Goal: Find specific page/section

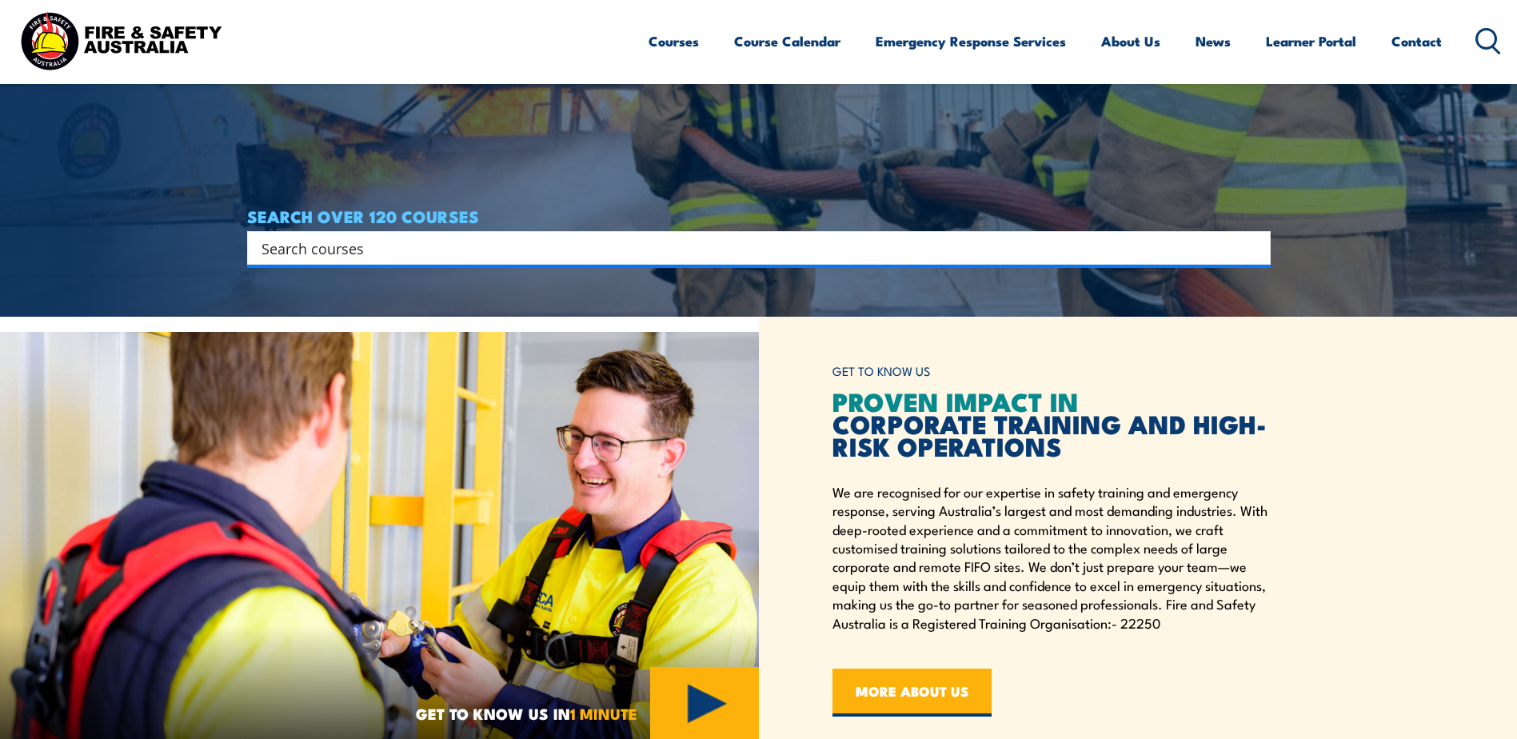
scroll to position [426, 0]
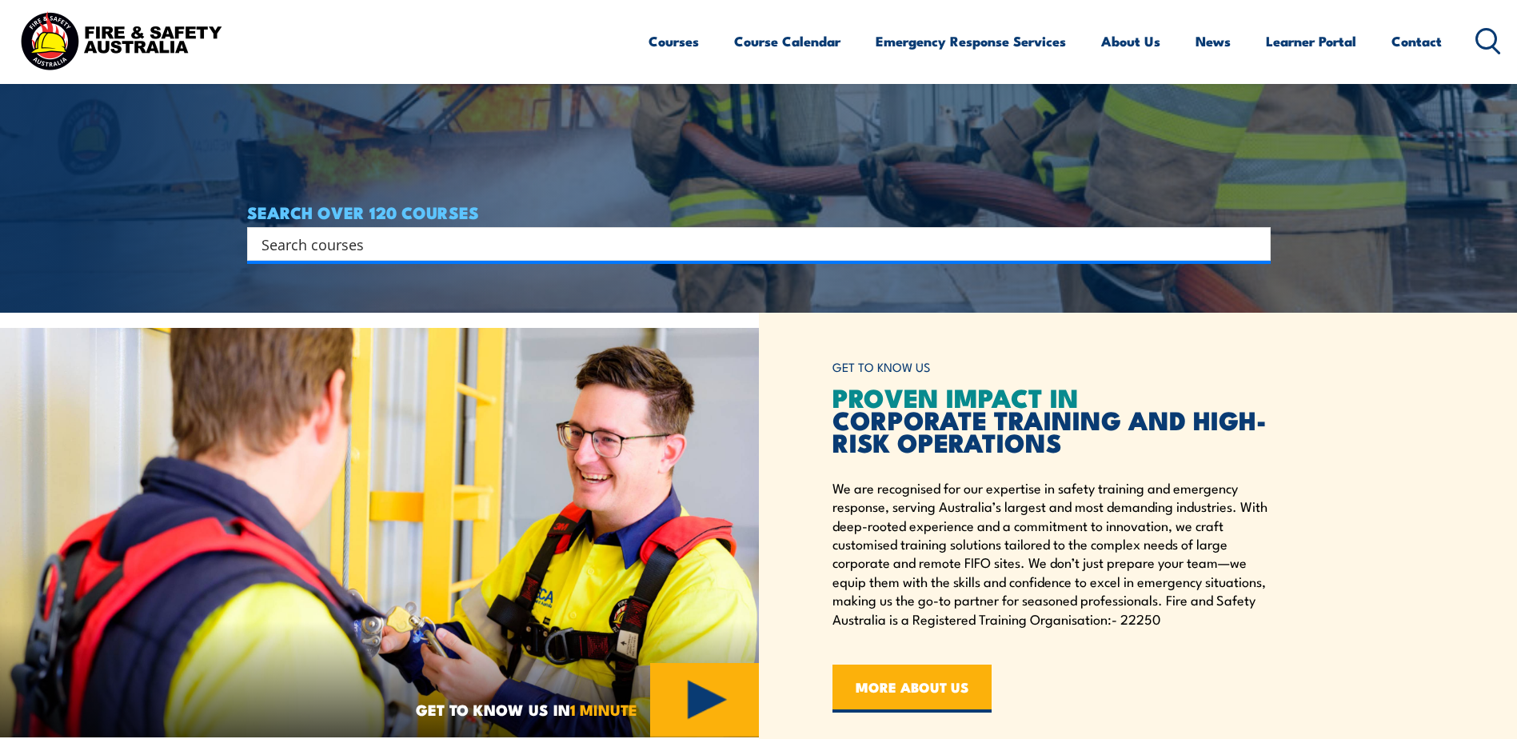
click at [379, 245] on input "Search input" at bounding box center [749, 244] width 974 height 24
paste input "UETDREL006"
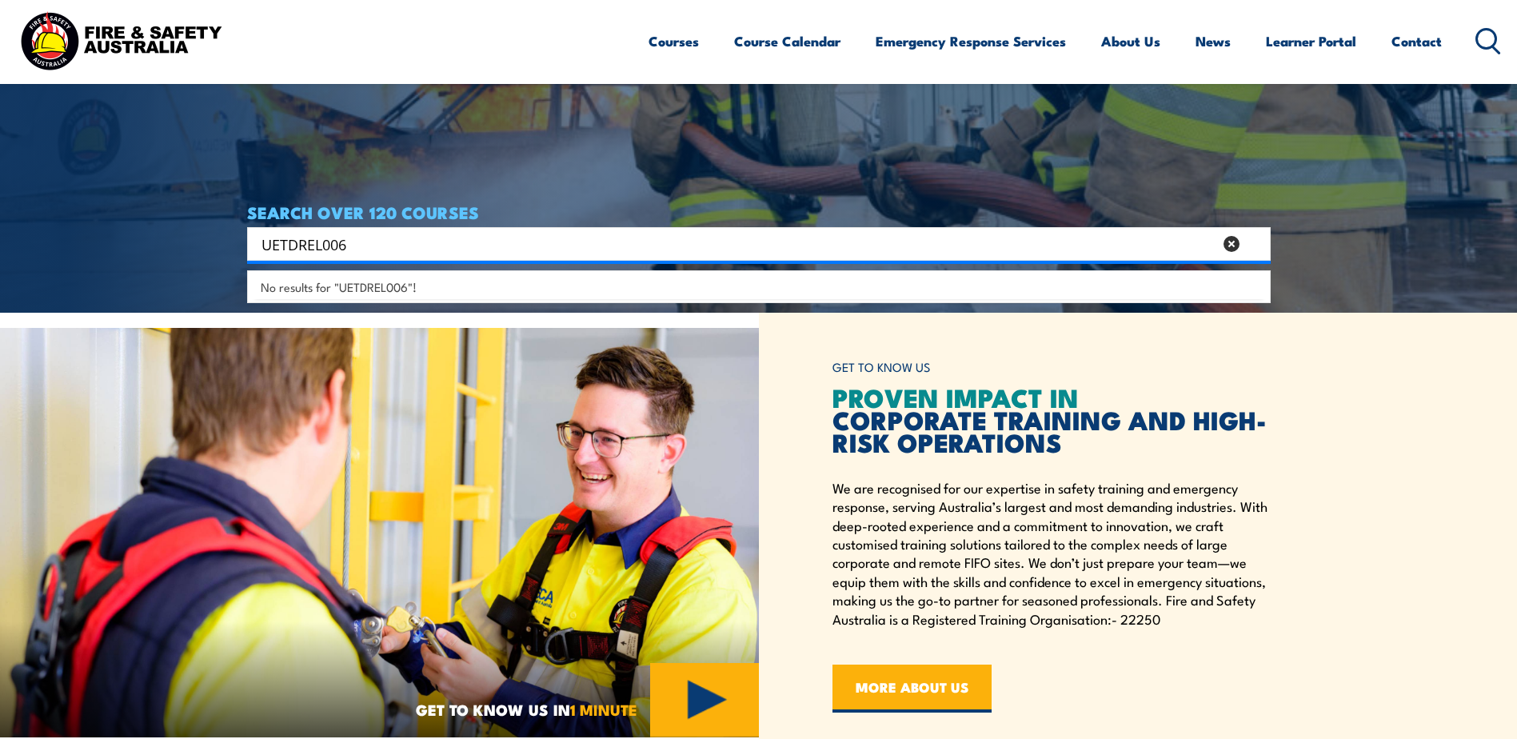
click at [379, 245] on input "UETDREL006" at bounding box center [738, 244] width 952 height 24
click at [263, 242] on input "UETDREL006" at bounding box center [738, 244] width 952 height 24
click at [400, 249] on input "UETDREL006" at bounding box center [738, 244] width 952 height 24
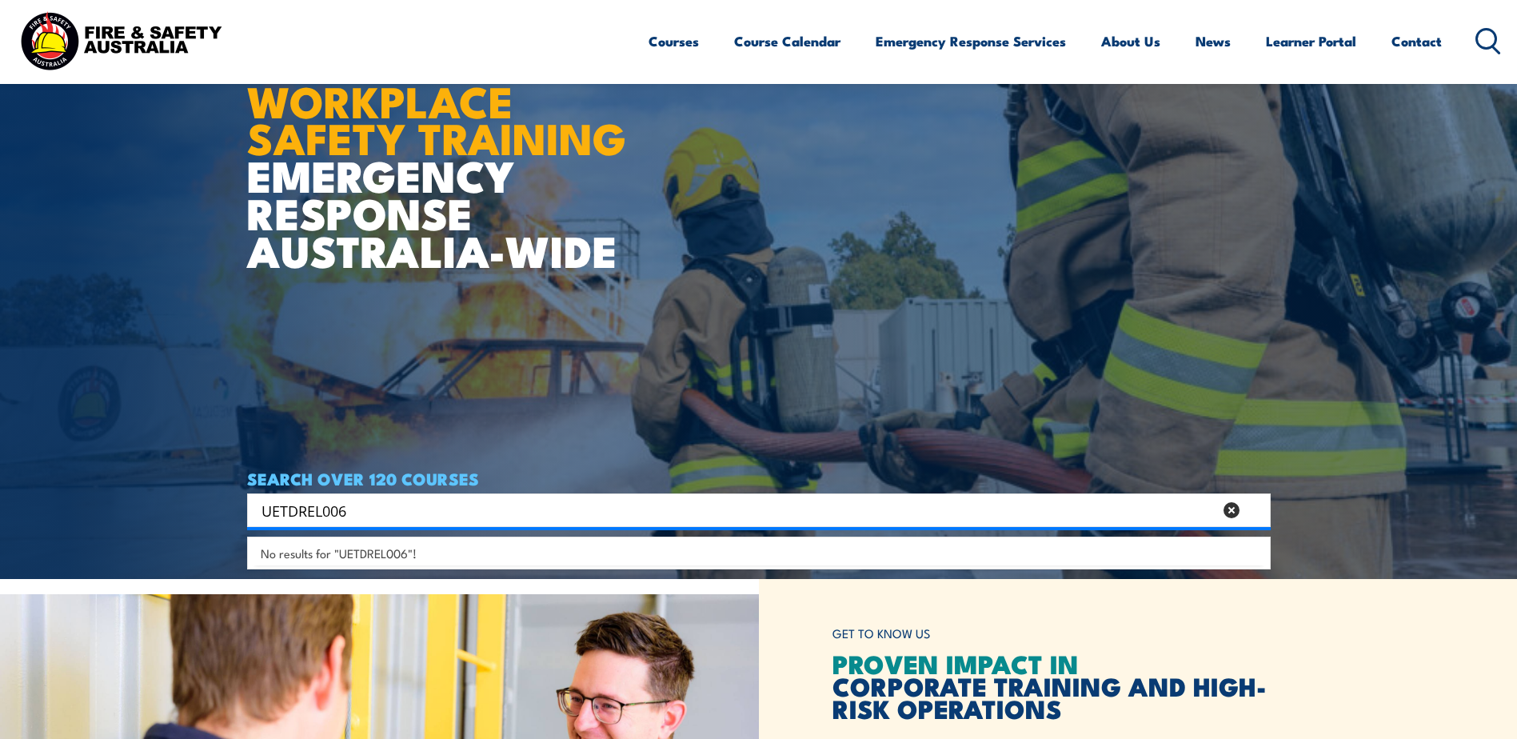
scroll to position [0, 0]
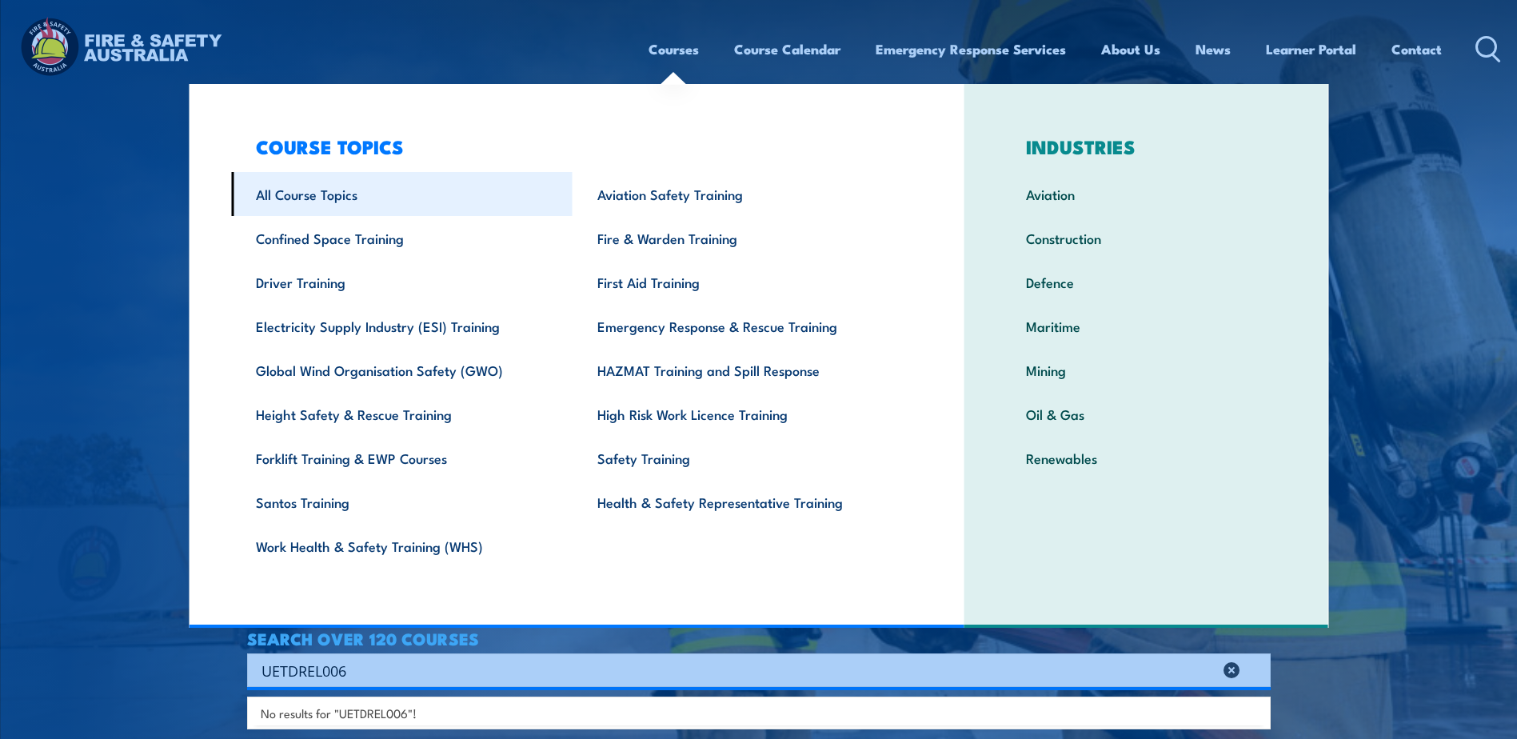
type input "UETDREL006"
click at [302, 196] on link "All Course Topics" at bounding box center [401, 194] width 341 height 44
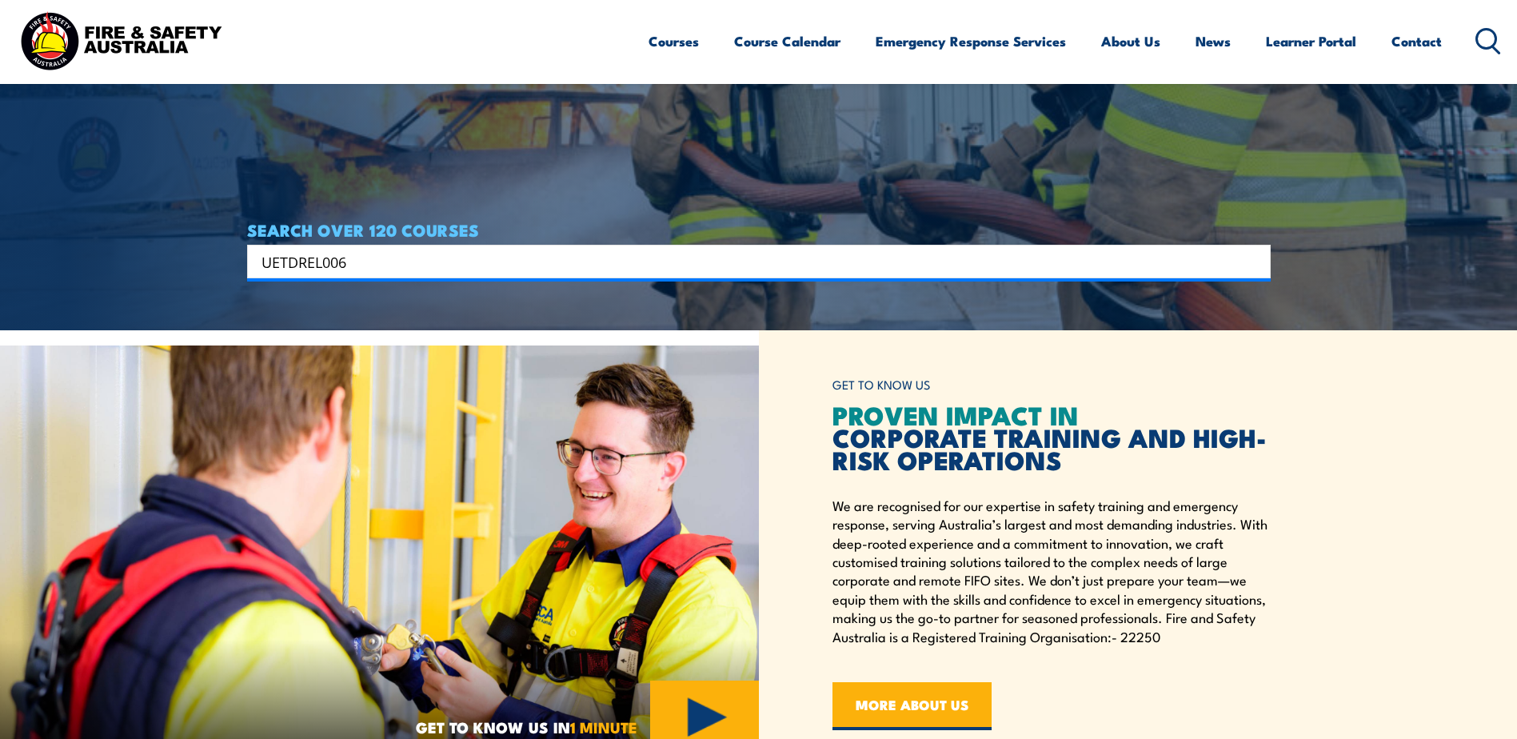
scroll to position [426, 0]
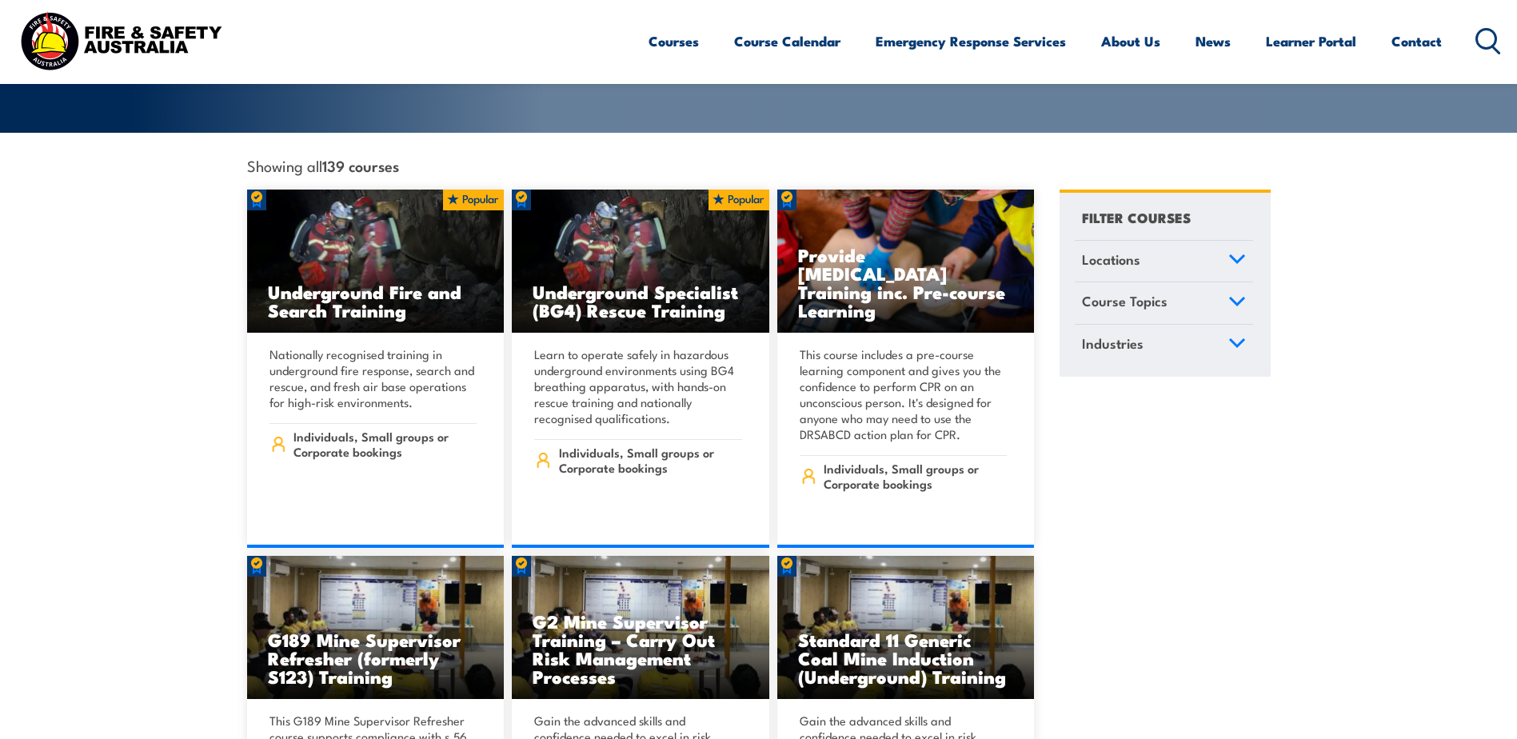
scroll to position [426, 0]
